Goal: Task Accomplishment & Management: Use online tool/utility

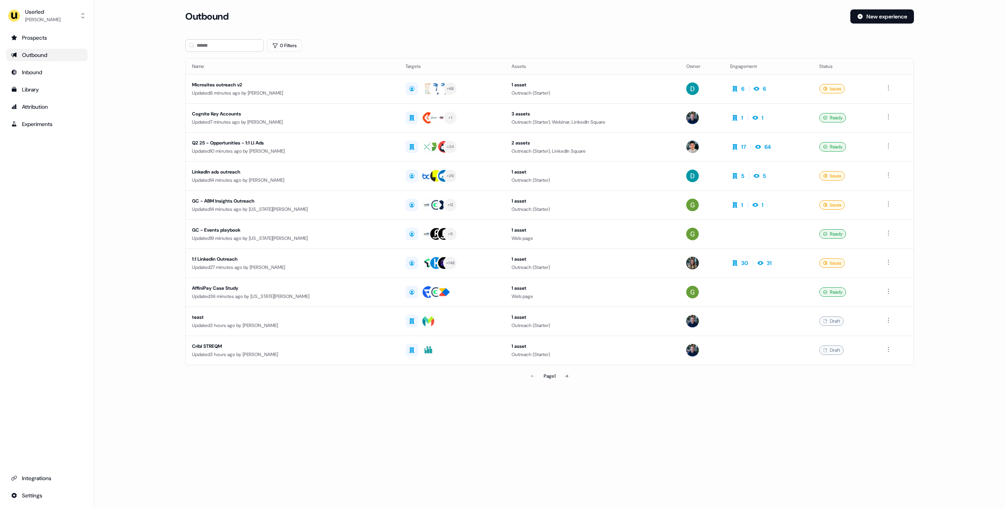
click at [149, 117] on main "Loading... Outbound New experience 0 Filters Name Targets Assets Owner Engageme…" at bounding box center [549, 207] width 910 height 396
click at [57, 22] on button "Userled [PERSON_NAME]" at bounding box center [46, 15] width 81 height 19
click at [61, 38] on div "Impersonate (Admin)" at bounding box center [46, 37] width 75 height 14
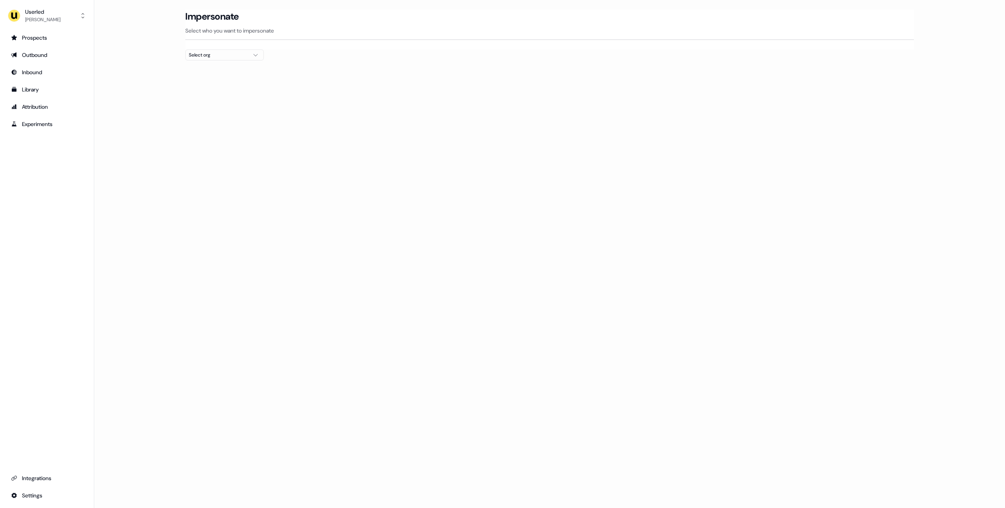
click at [194, 59] on button "Select org" at bounding box center [224, 54] width 78 height 11
click at [197, 70] on input "text" at bounding box center [229, 69] width 68 height 14
type input "*****"
click at [223, 82] on div "Kpler" at bounding box center [225, 83] width 78 height 13
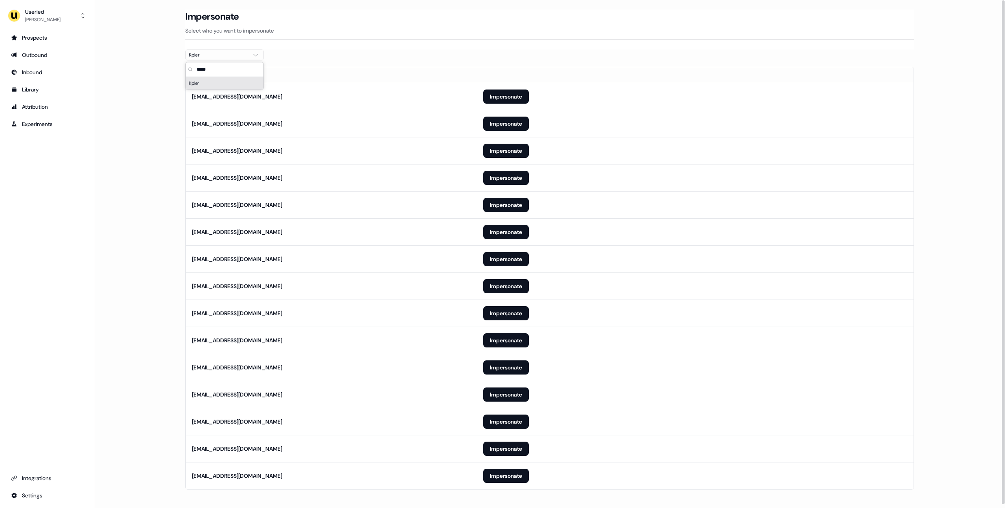
click at [177, 177] on section "Loading... Impersonate Select who you want to impersonate Kpler Email [EMAIL_AD…" at bounding box center [549, 260] width 753 height 502
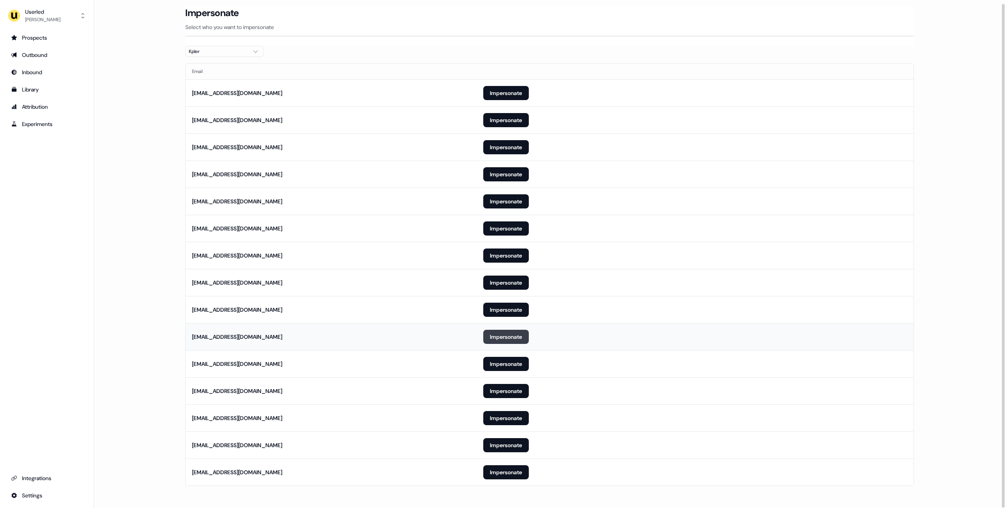
click at [497, 340] on button "Impersonate" at bounding box center [506, 337] width 46 height 14
